Goal: Transaction & Acquisition: Purchase product/service

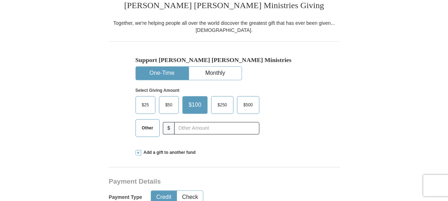
scroll to position [221, 0]
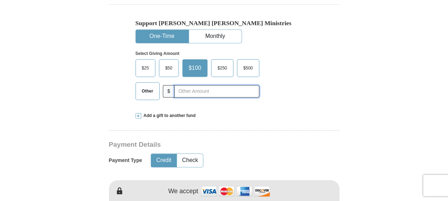
click at [219, 90] on input "text" at bounding box center [216, 91] width 85 height 12
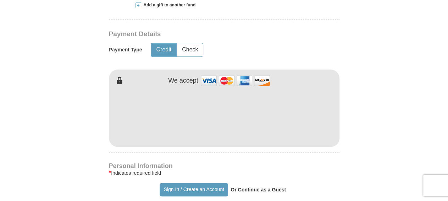
scroll to position [369, 0]
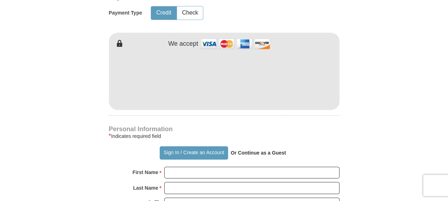
type input "5"
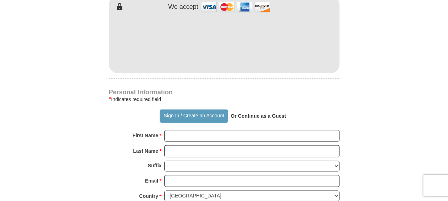
scroll to position [443, 0]
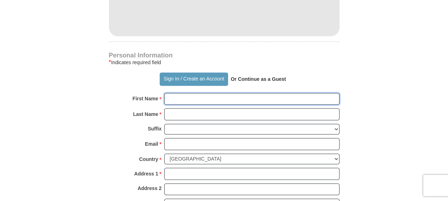
click at [197, 97] on input "First Name *" at bounding box center [251, 99] width 175 height 12
type input "LaDonald"
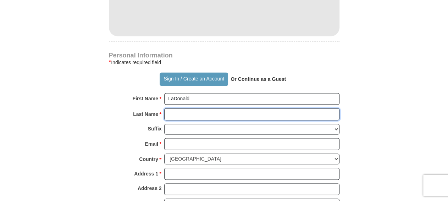
type input "[PERSON_NAME]"
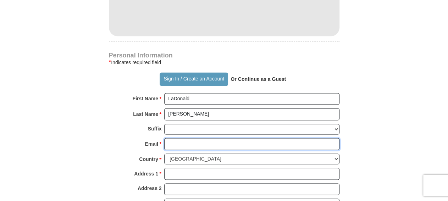
type input "[EMAIL_ADDRESS][DOMAIN_NAME]"
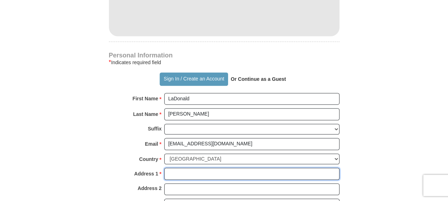
type input "[STREET_ADDRESS]"
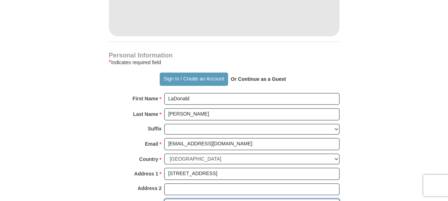
type input "Monroe"
select select "LA"
type input "71203"
type input "3186143092"
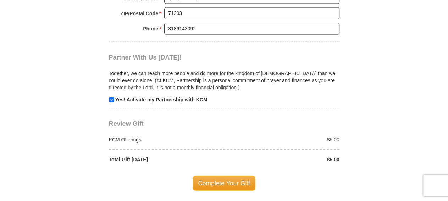
scroll to position [701, 0]
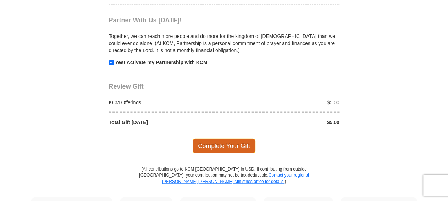
click at [225, 139] on span "Complete Your Gift" at bounding box center [224, 146] width 63 height 15
